Goal: Find specific page/section: Find specific page/section

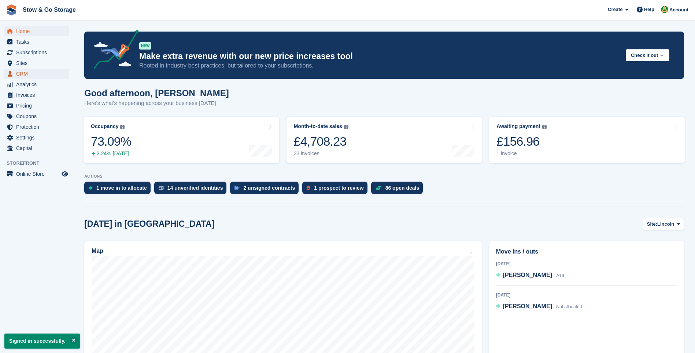
click at [25, 73] on span "CRM" at bounding box center [38, 74] width 44 height 10
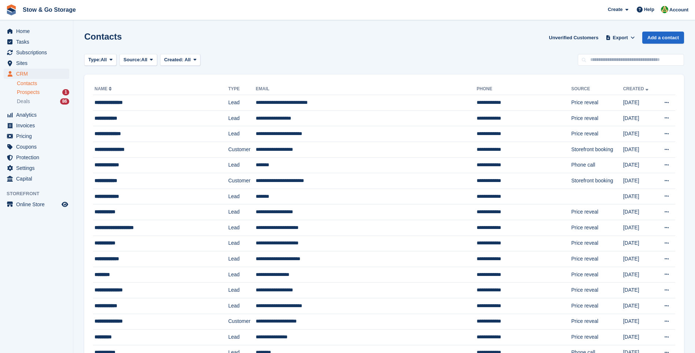
click at [47, 93] on div "Prospects 1" at bounding box center [43, 92] width 52 height 7
